Goal: Task Accomplishment & Management: Use online tool/utility

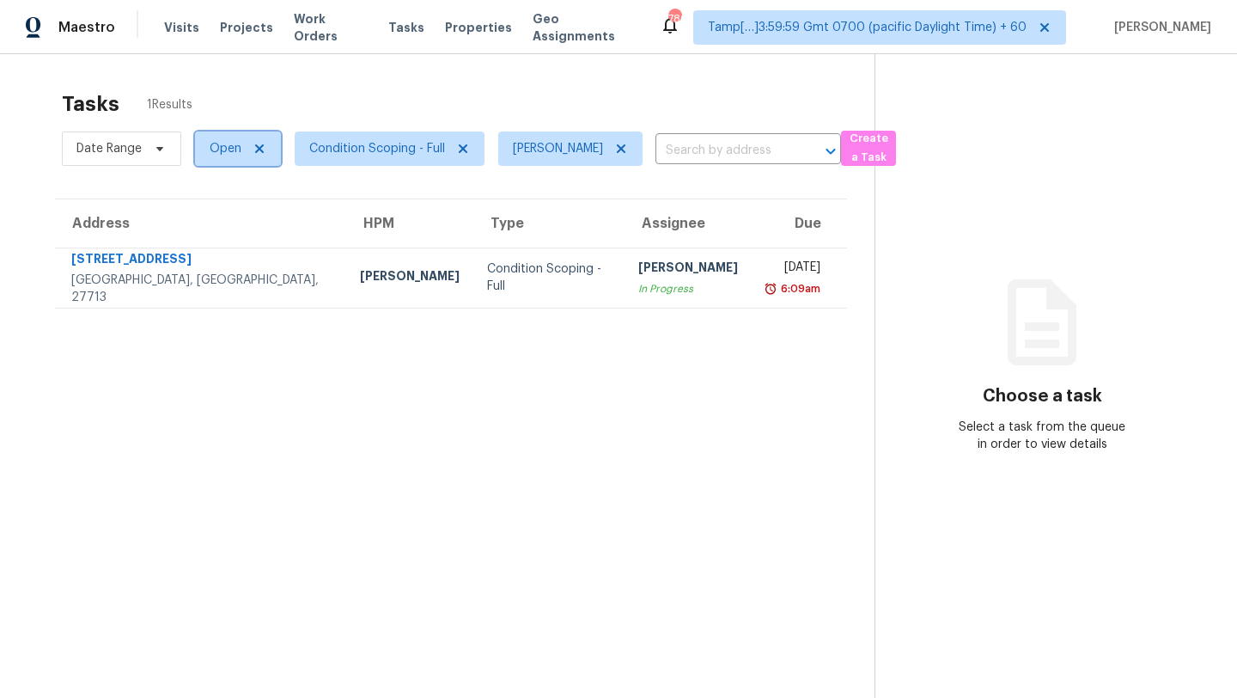
click at [225, 147] on span "Open" at bounding box center [226, 148] width 32 height 17
click at [239, 244] on label "Blocked" at bounding box center [239, 245] width 68 height 17
click at [216, 244] on input "Blocked" at bounding box center [210, 242] width 11 height 11
checkbox input "true"
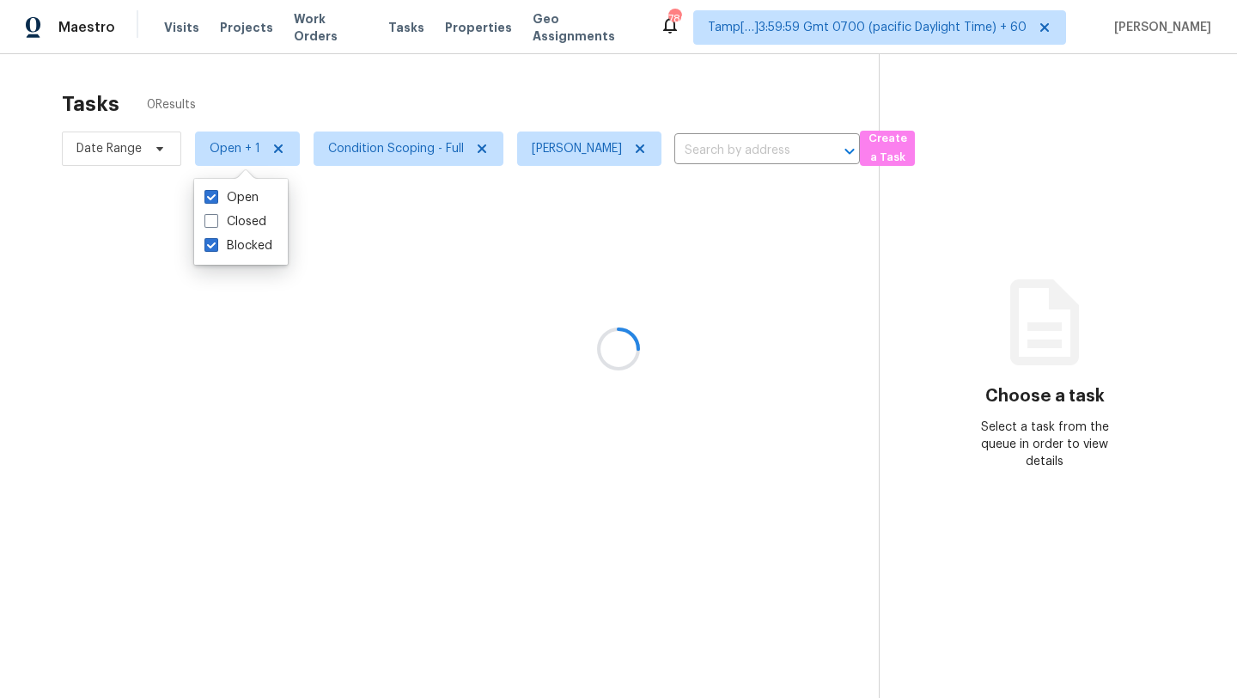
click at [233, 177] on icon at bounding box center [246, 182] width 26 height 26
click at [233, 192] on label "Open" at bounding box center [232, 197] width 54 height 17
click at [216, 192] on input "Open" at bounding box center [210, 194] width 11 height 11
checkbox input "false"
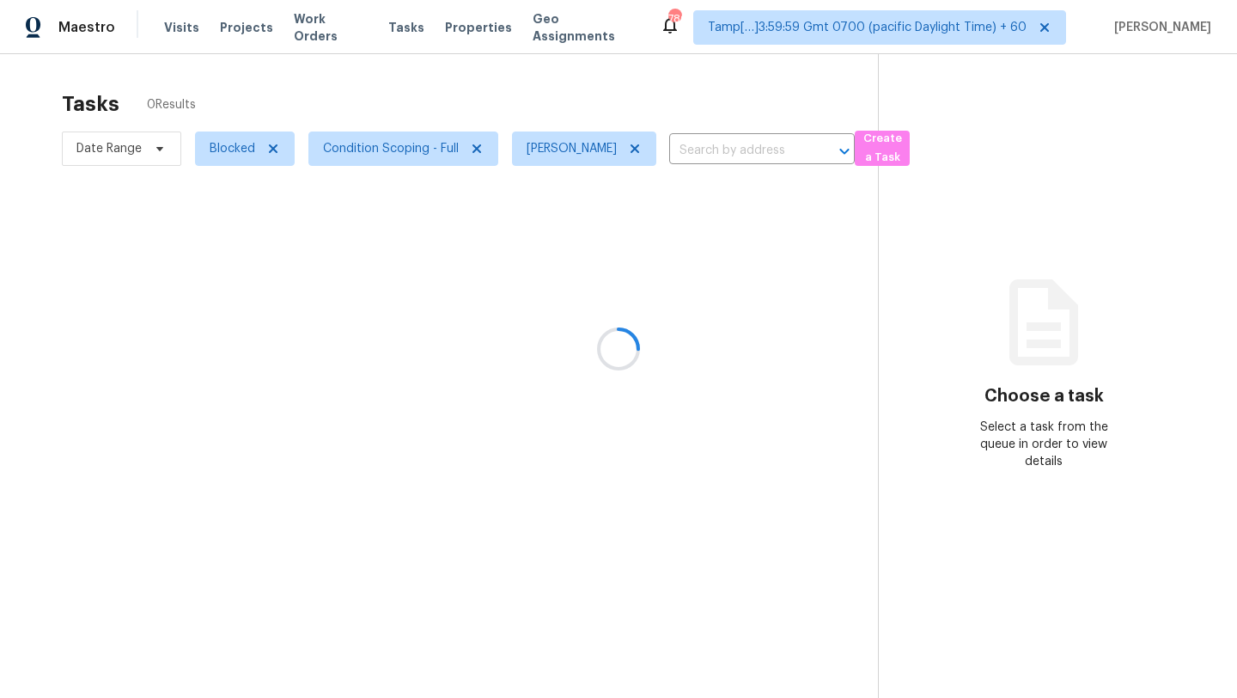
click at [388, 88] on div at bounding box center [618, 349] width 1237 height 698
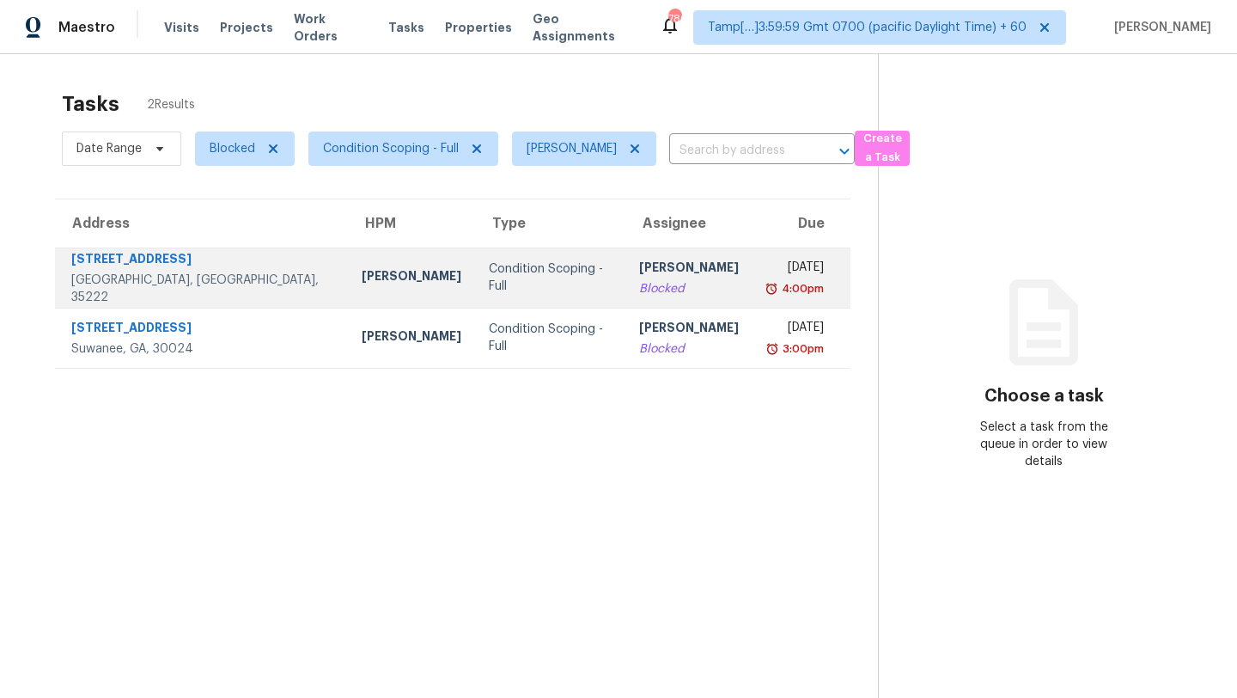
click at [544, 304] on td "Condition Scoping - Full" at bounding box center [550, 277] width 151 height 60
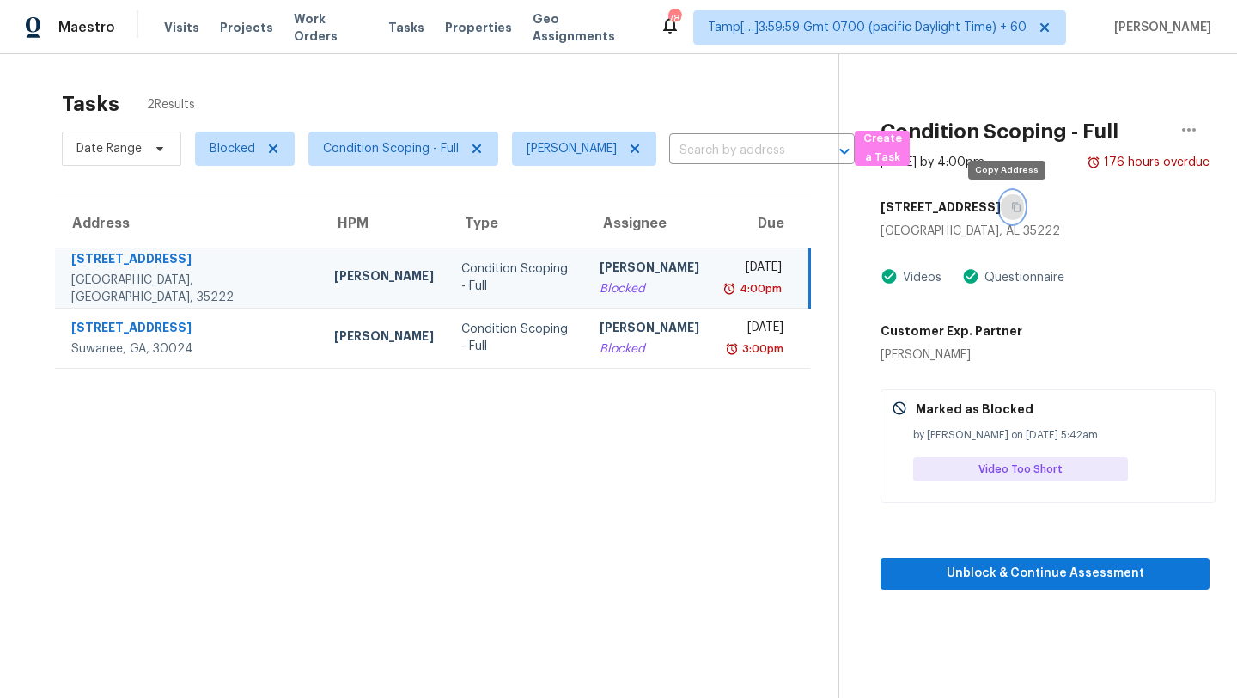
click at [1010, 212] on button "button" at bounding box center [1012, 207] width 23 height 31
